Goal: Check status: Check status

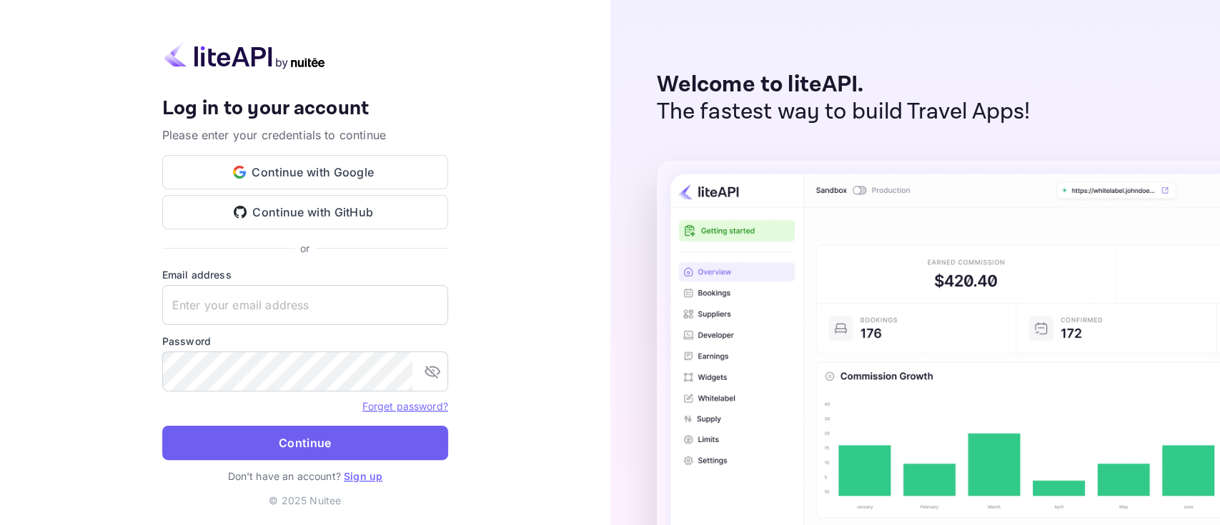
type input "[PERSON_NAME][EMAIL_ADDRESS][DOMAIN_NAME]"
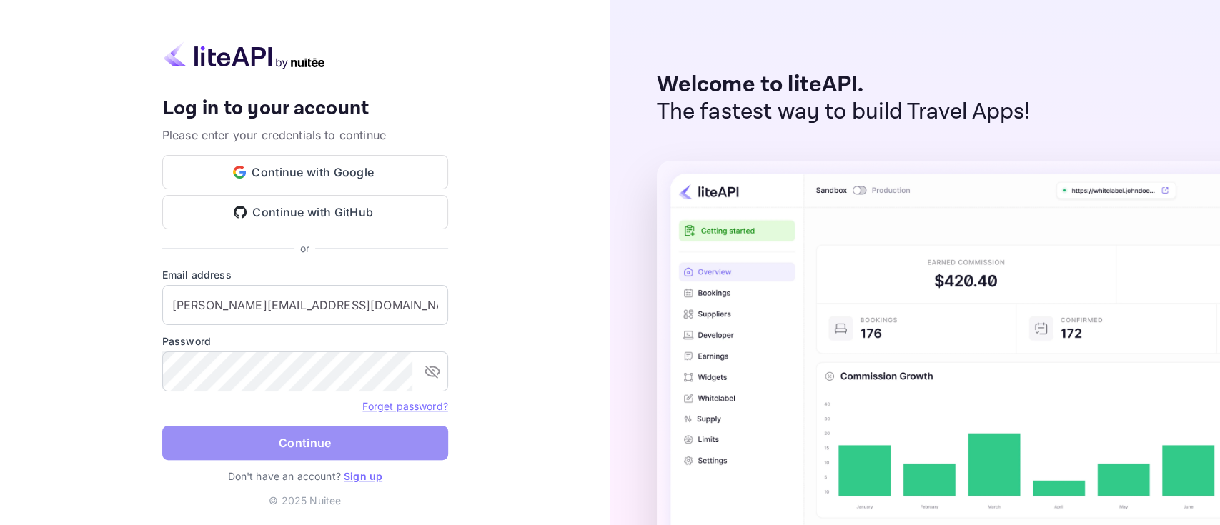
click at [301, 443] on button "Continue" at bounding box center [305, 443] width 286 height 34
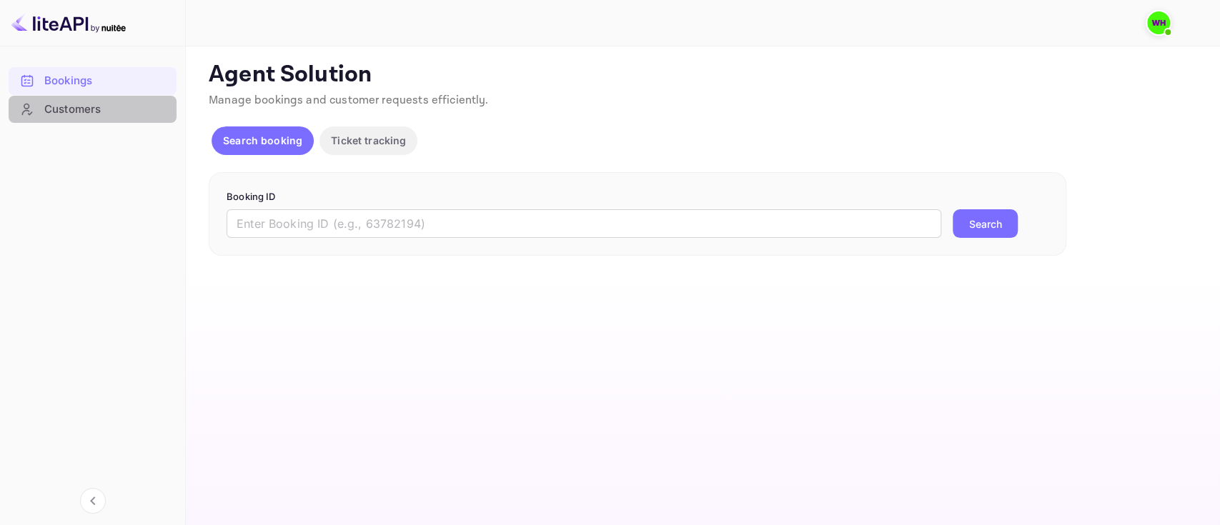
click at [68, 110] on div "Customers" at bounding box center [106, 110] width 125 height 16
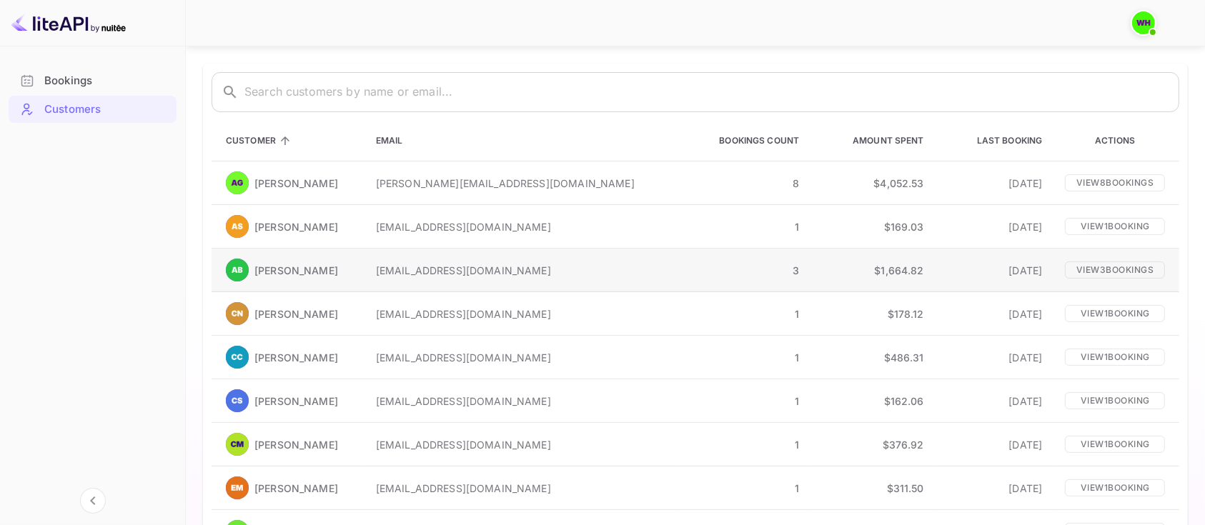
scroll to position [71, 0]
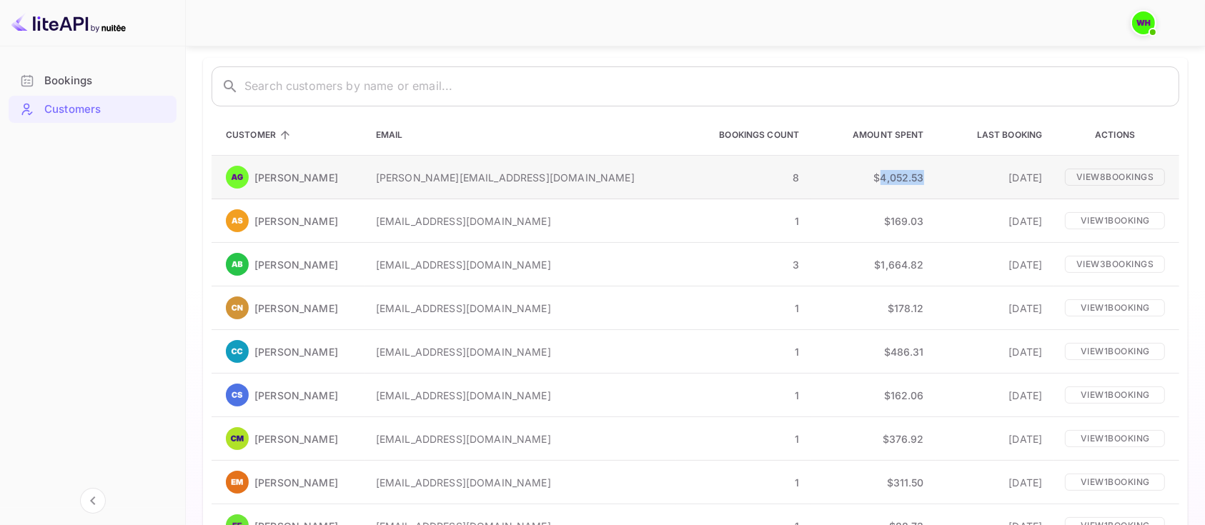
drag, startPoint x: 860, startPoint y: 177, endPoint x: 907, endPoint y: 179, distance: 46.5
click at [907, 179] on td "$4,052.53" at bounding box center [873, 178] width 125 height 44
click at [858, 134] on span "Amount Spent" at bounding box center [879, 135] width 90 height 17
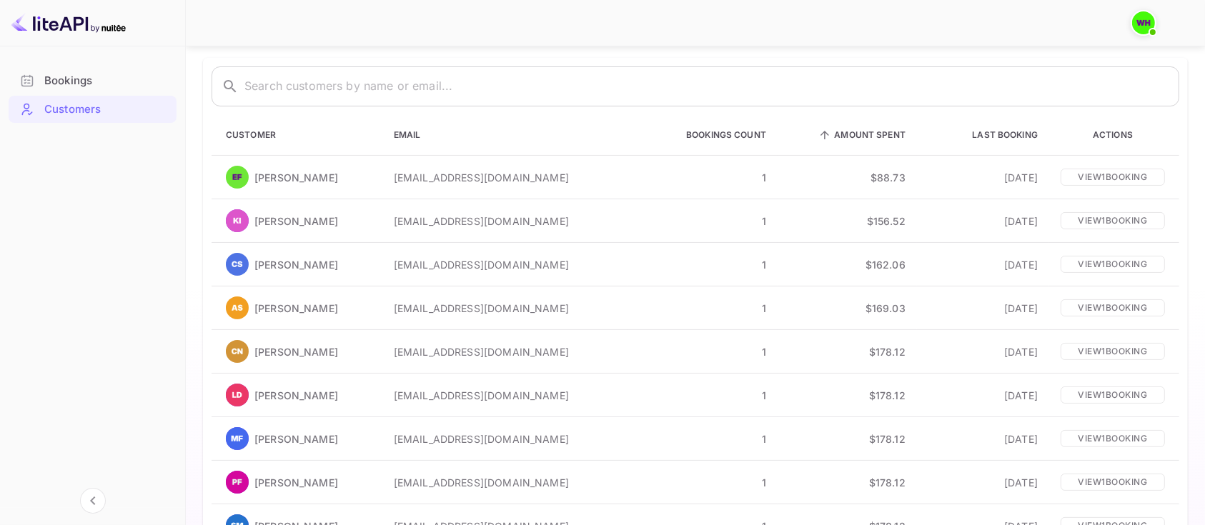
click at [858, 134] on span "Amount Spent" at bounding box center [861, 135] width 90 height 17
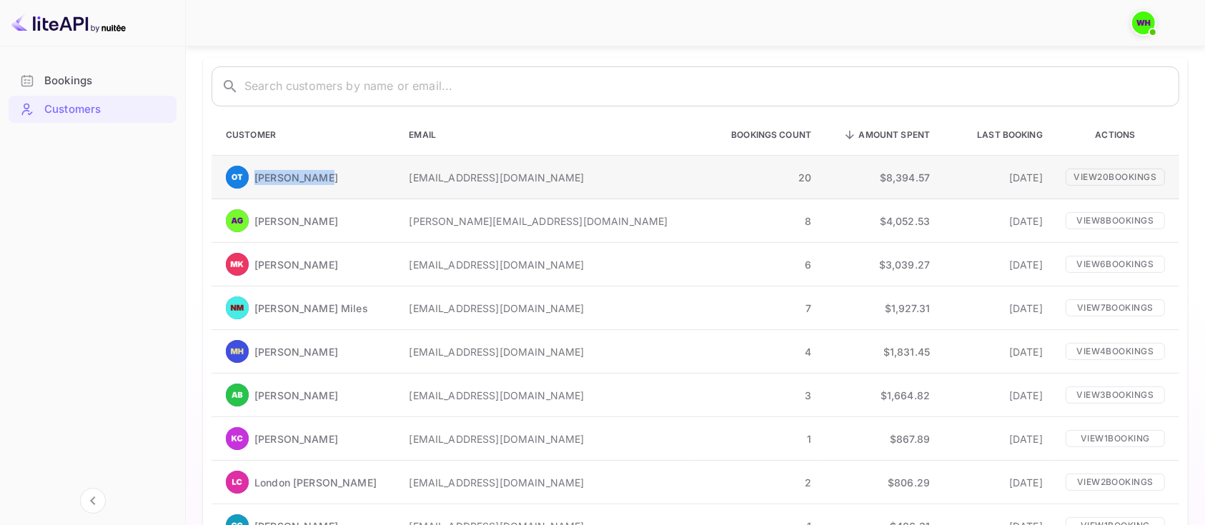
drag, startPoint x: 257, startPoint y: 177, endPoint x: 329, endPoint y: 180, distance: 72.3
click at [329, 180] on div "[PERSON_NAME]" at bounding box center [306, 177] width 160 height 23
click at [603, 172] on p "[EMAIL_ADDRESS][DOMAIN_NAME]" at bounding box center [546, 177] width 275 height 15
drag, startPoint x: 858, startPoint y: 177, endPoint x: 922, endPoint y: 173, distance: 63.7
click at [922, 173] on td "$8,394.57" at bounding box center [882, 178] width 119 height 44
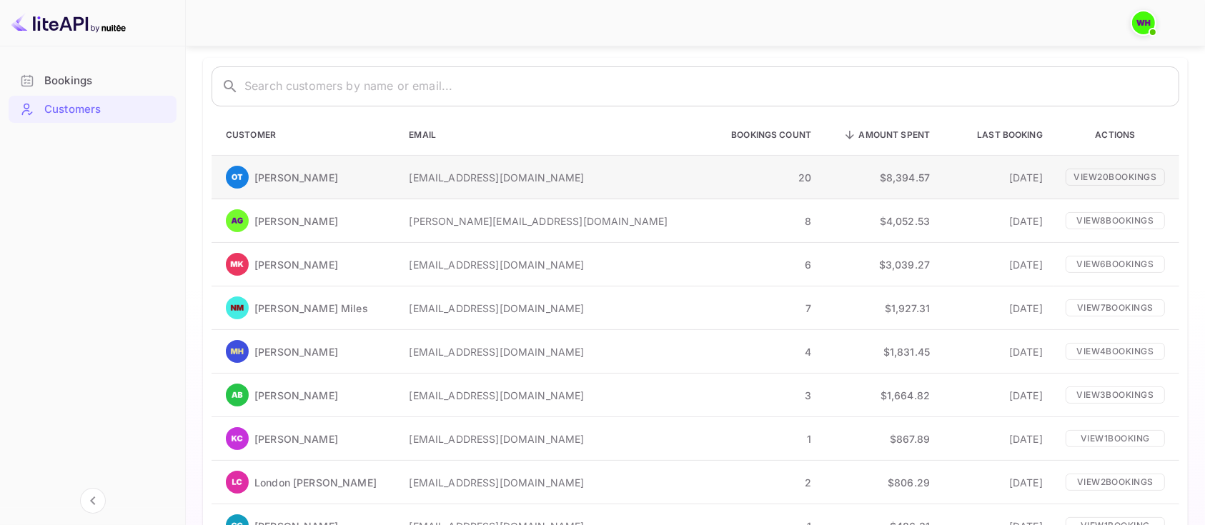
click at [782, 174] on p "20" at bounding box center [758, 177] width 105 height 15
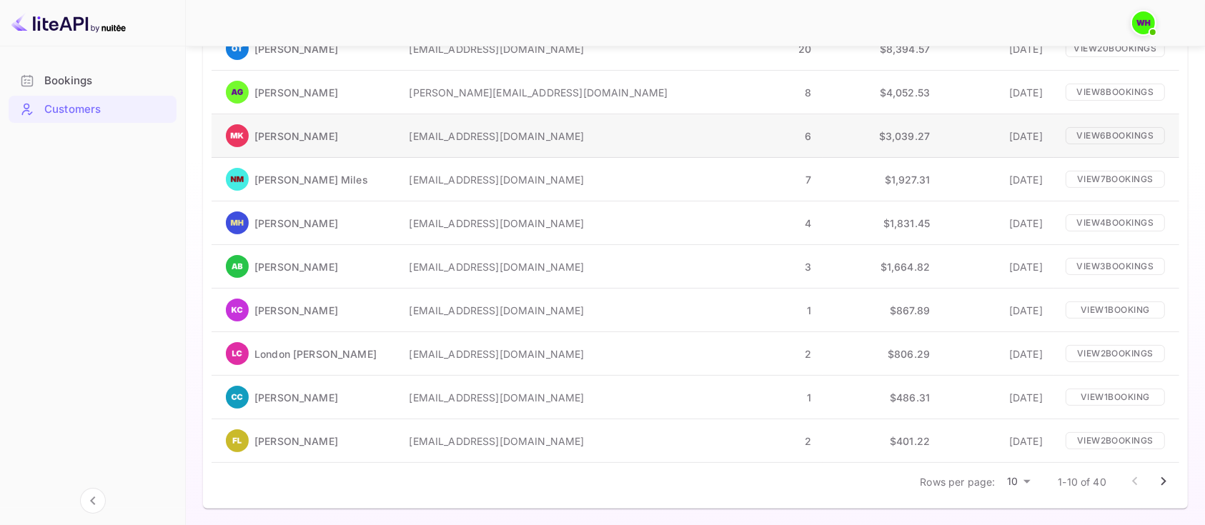
scroll to position [0, 0]
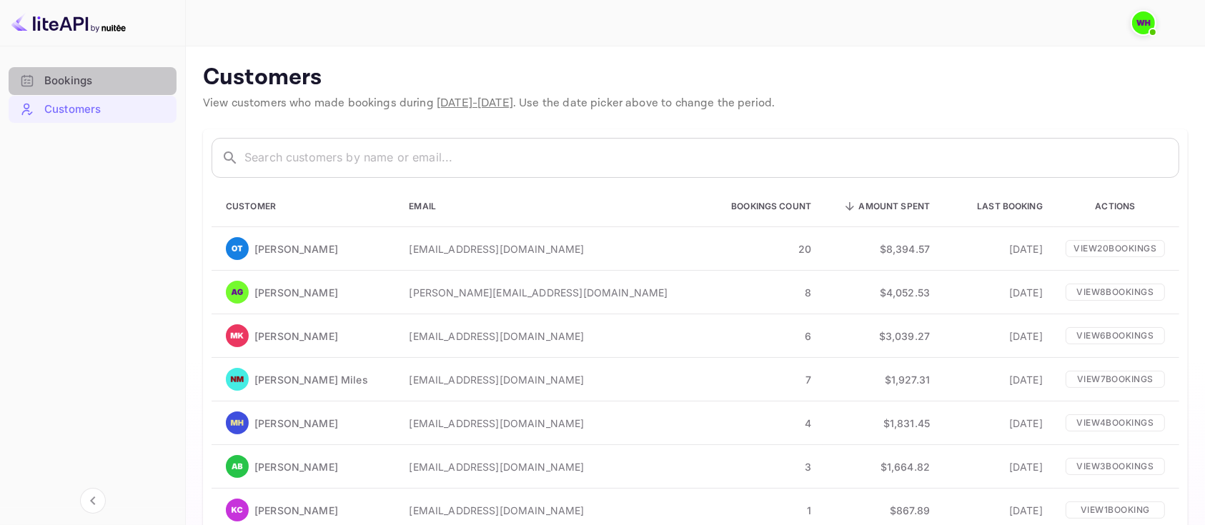
click at [67, 76] on div "Bookings" at bounding box center [106, 81] width 125 height 16
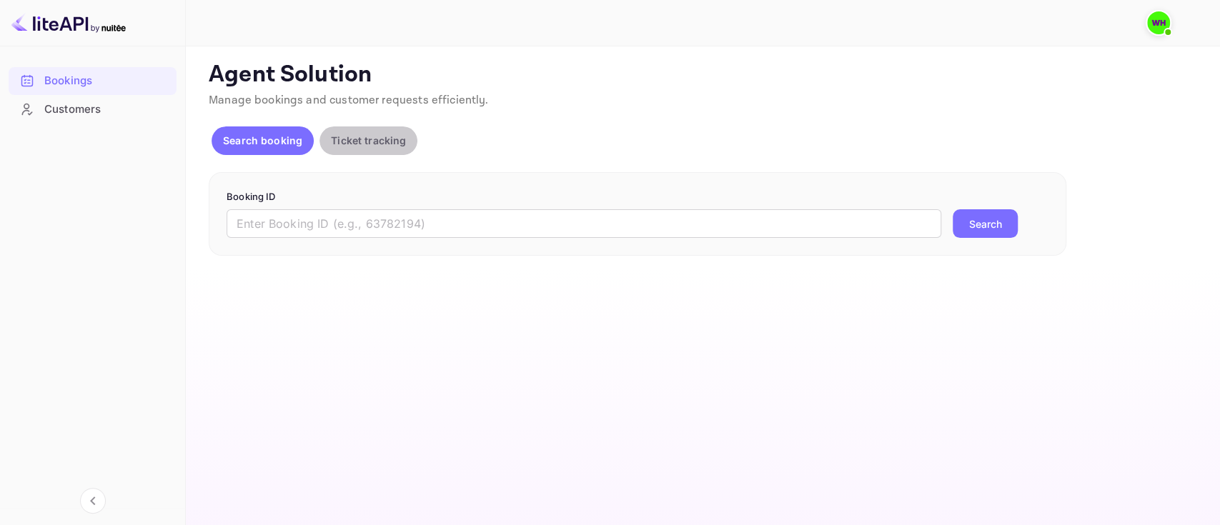
click at [355, 140] on p "Ticket tracking" at bounding box center [368, 140] width 75 height 15
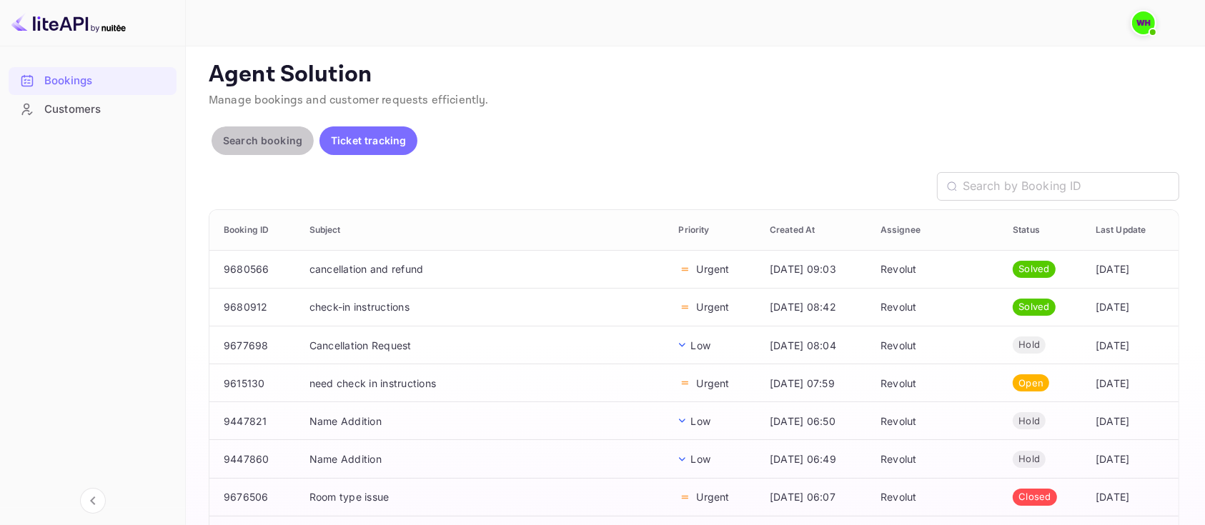
click at [229, 130] on button "Search booking" at bounding box center [263, 141] width 102 height 29
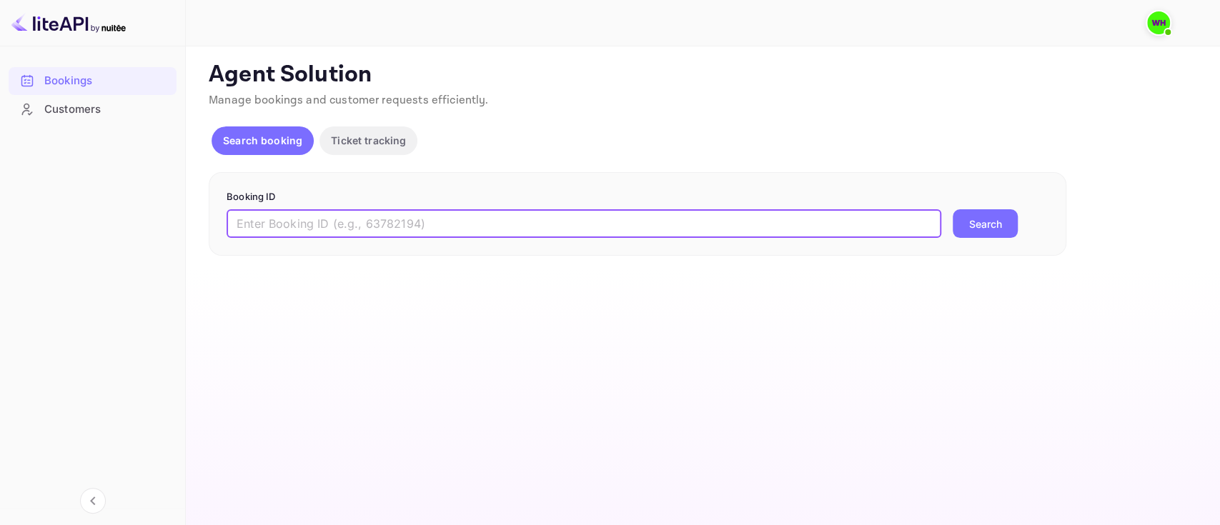
click at [407, 232] on input "text" at bounding box center [584, 223] width 715 height 29
paste input "9394536"
type input "9394536"
click at [953, 209] on button "Search" at bounding box center [985, 223] width 65 height 29
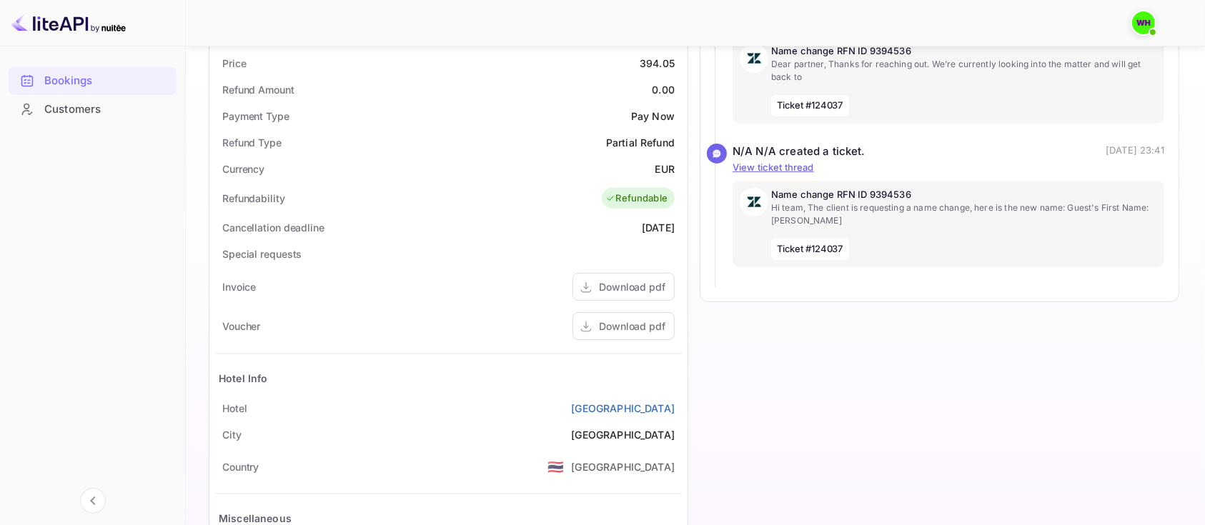
scroll to position [450, 0]
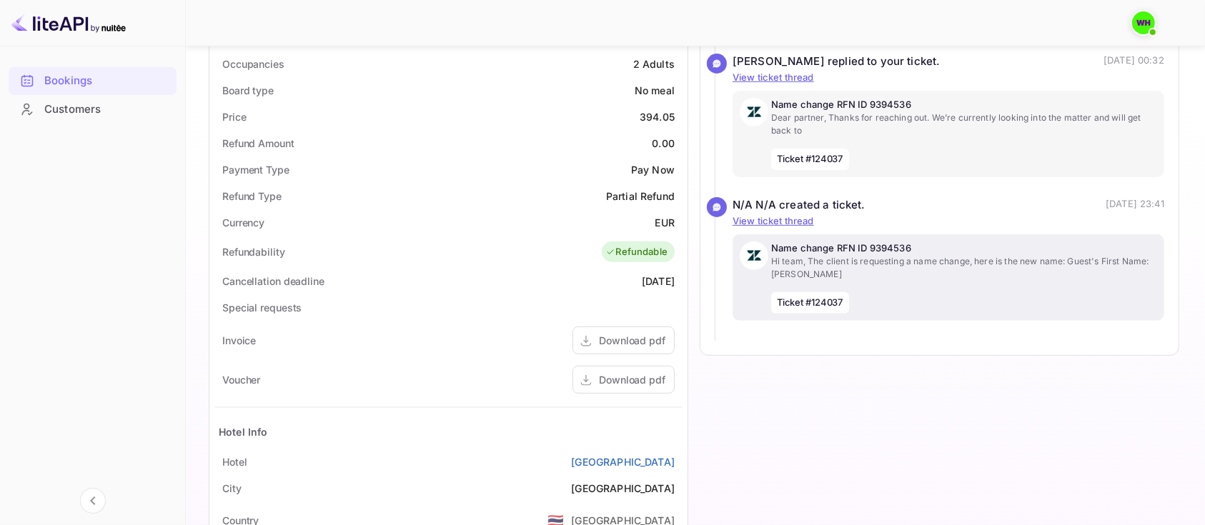
click at [982, 256] on p "Hi team, The client is requesting a name change, here is the new name: Guest's …" at bounding box center [964, 268] width 386 height 26
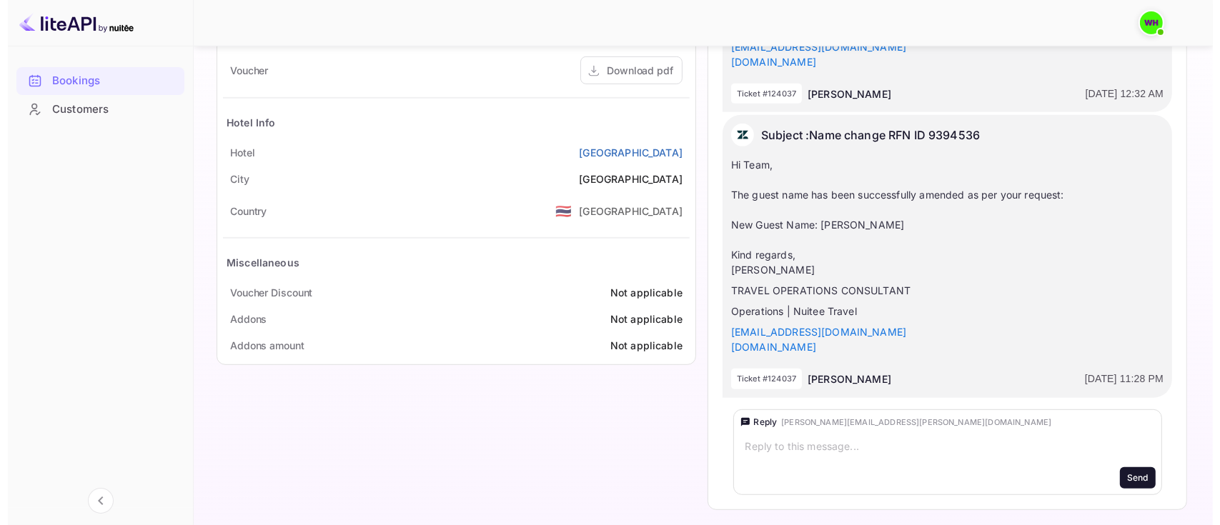
scroll to position [0, 0]
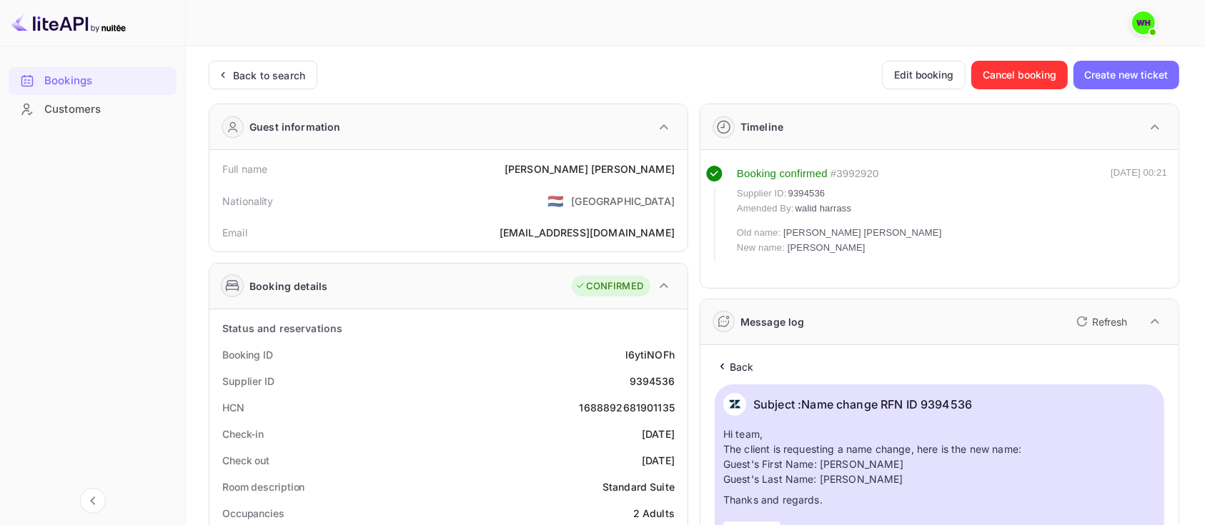
click at [61, 24] on img at bounding box center [68, 22] width 114 height 23
click at [76, 76] on div "Bookings" at bounding box center [106, 81] width 125 height 16
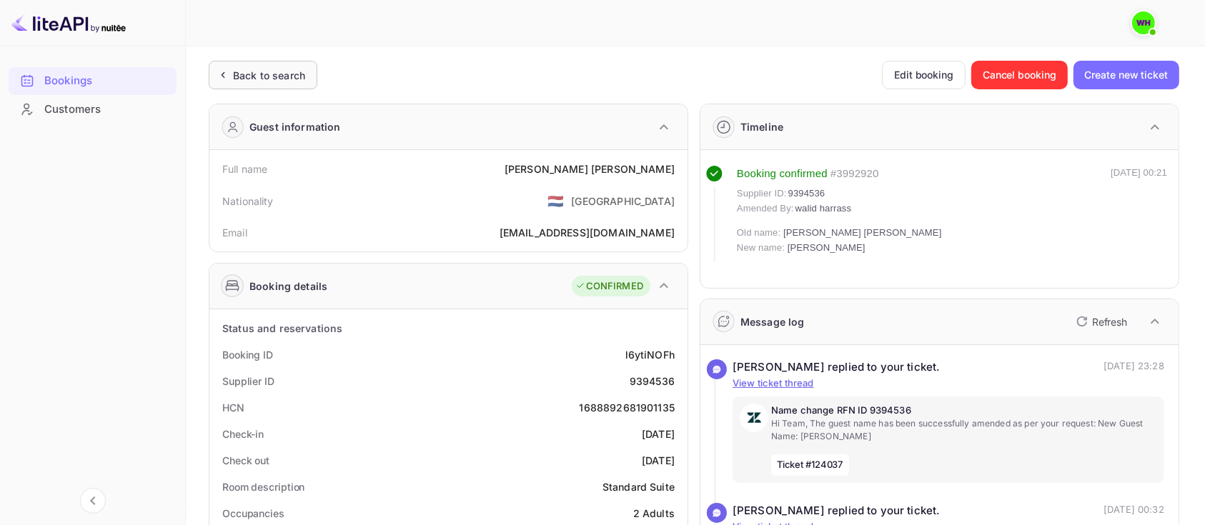
click at [234, 71] on div "Back to search" at bounding box center [269, 75] width 72 height 15
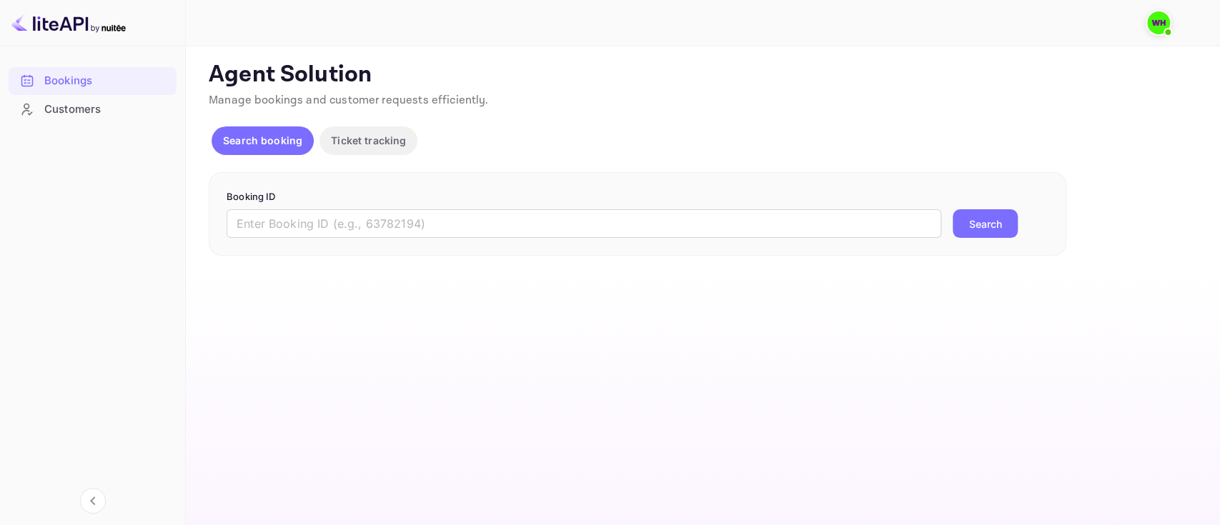
click at [684, 77] on p "Agent Solution" at bounding box center [702, 75] width 986 height 29
